Goal: Find contact information: Find contact information

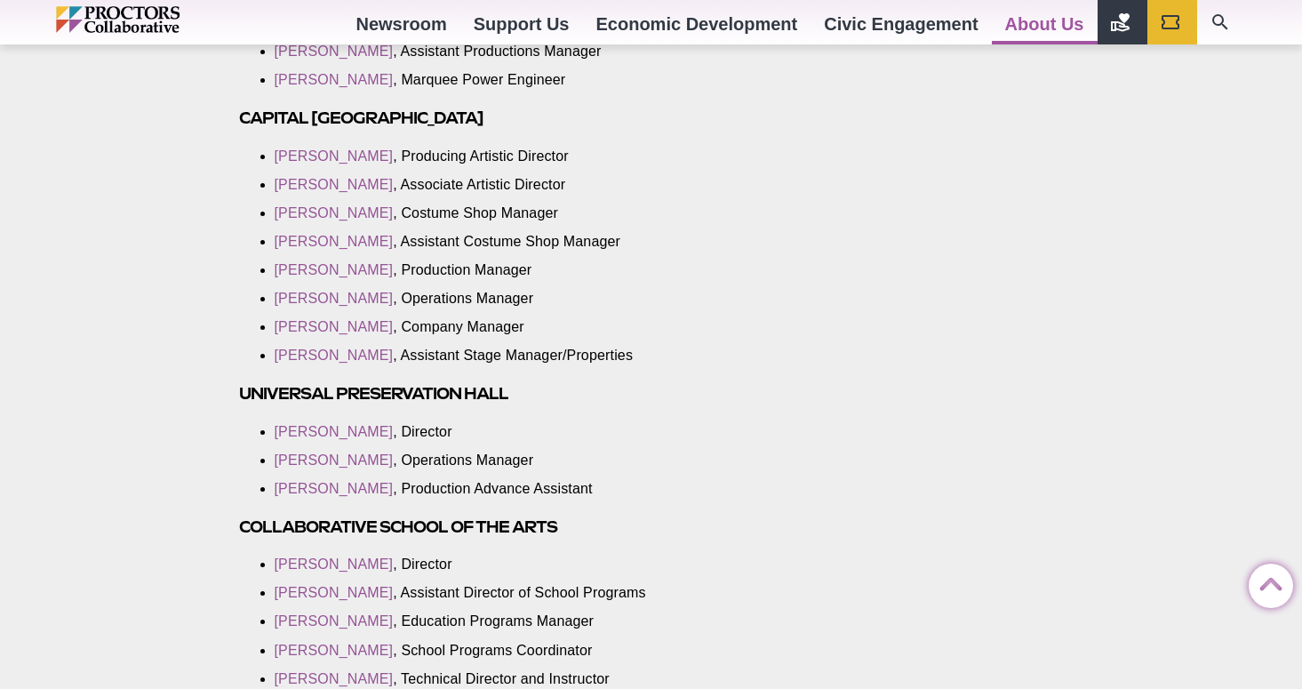
scroll to position [3023, 0]
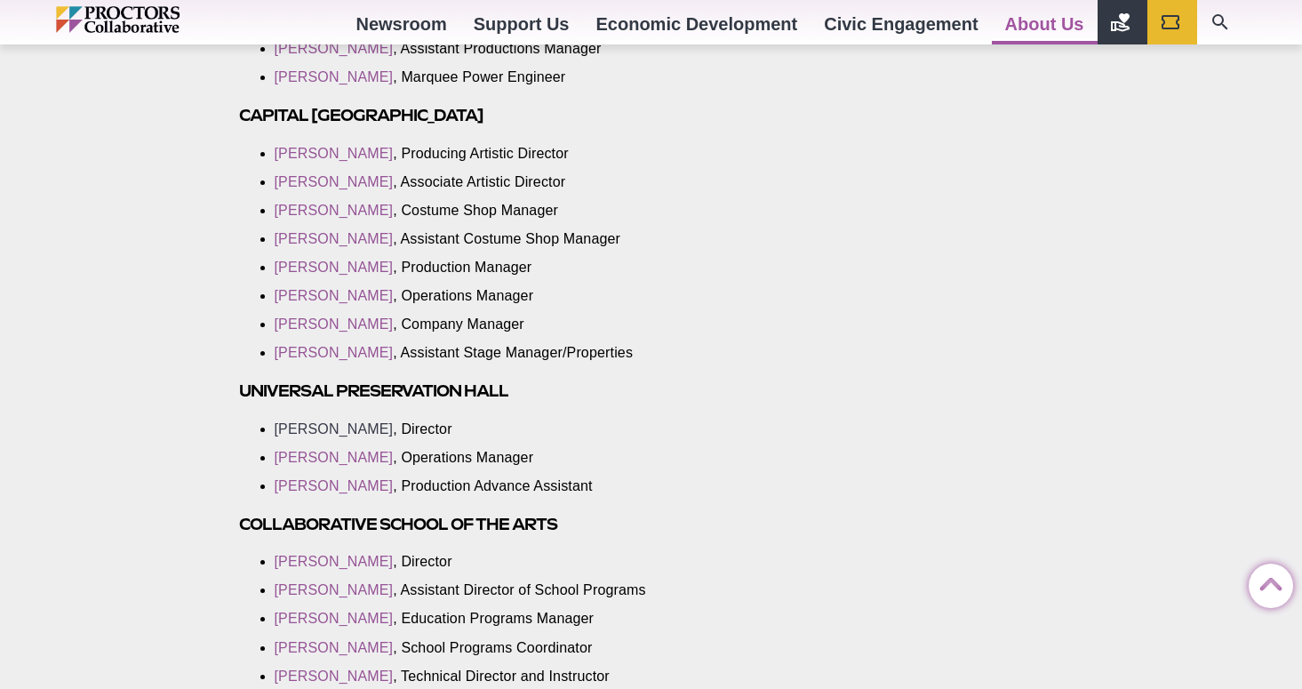
click at [329, 421] on link "[PERSON_NAME]" at bounding box center [334, 428] width 119 height 15
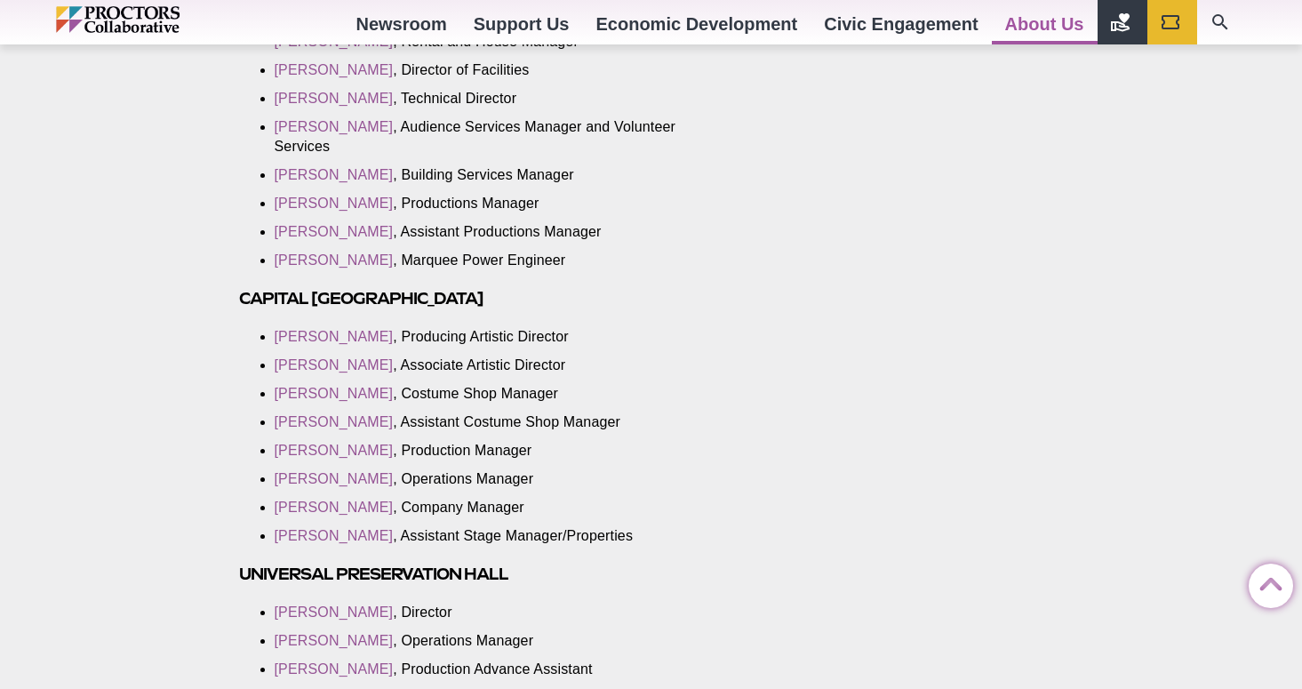
scroll to position [2834, 0]
